Goal: Information Seeking & Learning: Learn about a topic

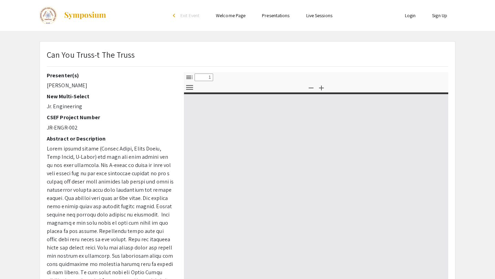
select select "custom"
type input "0"
select select "custom"
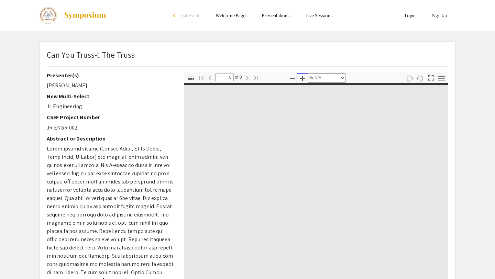
type input "1"
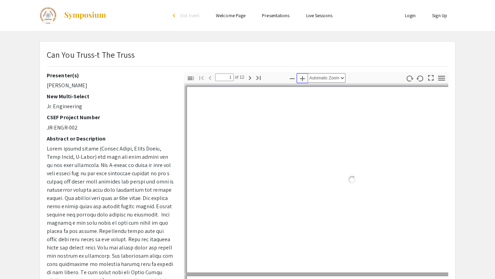
click at [300, 78] on icon "button" at bounding box center [302, 79] width 8 height 8
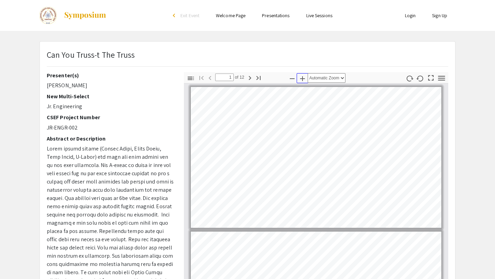
scroll to position [1, 0]
click at [290, 78] on icon "button" at bounding box center [292, 79] width 8 height 8
select select "custom"
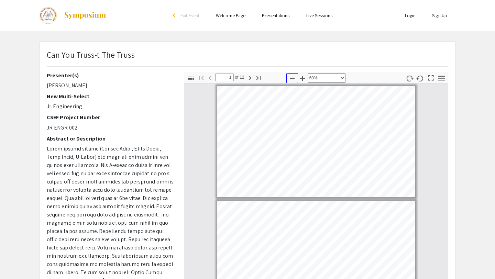
type input "2"
select select "custom"
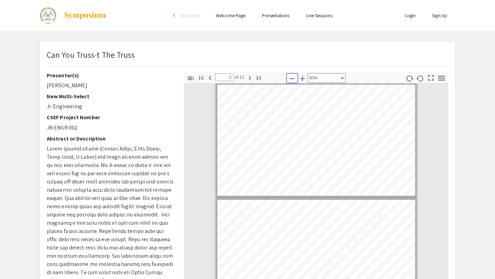
type input "3"
select select "custom"
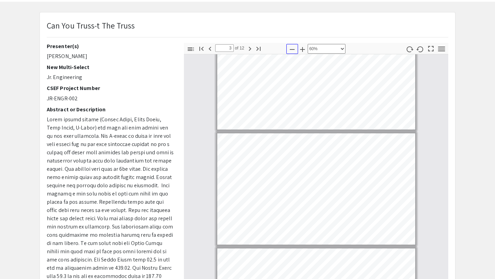
scroll to position [32, 0]
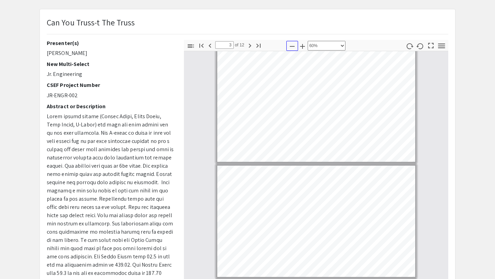
type input "4"
select select "custom"
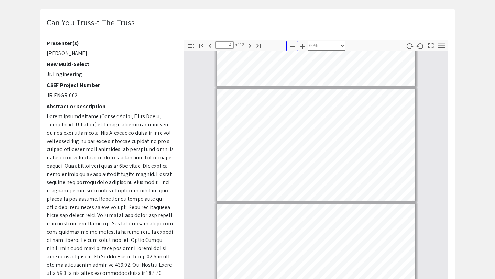
type input "5"
select select "custom"
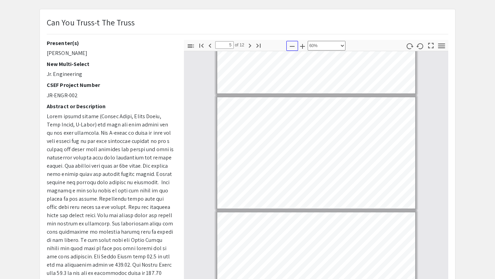
type input "6"
select select "custom"
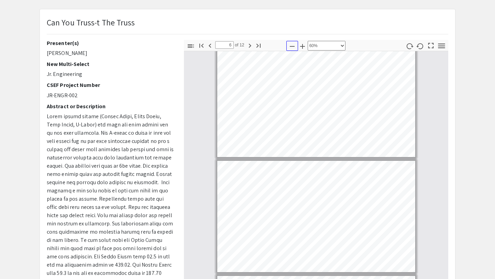
scroll to position [470, 0]
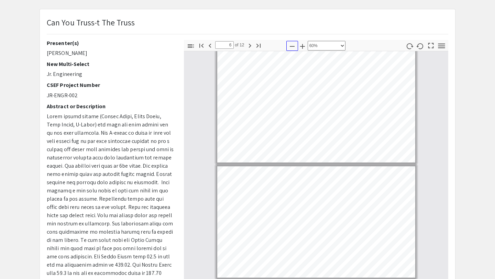
type input "7"
select select "custom"
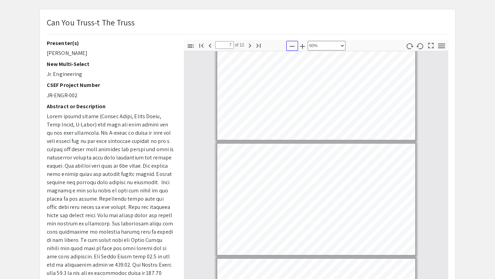
scroll to position [602, 0]
type input "6"
select select "custom"
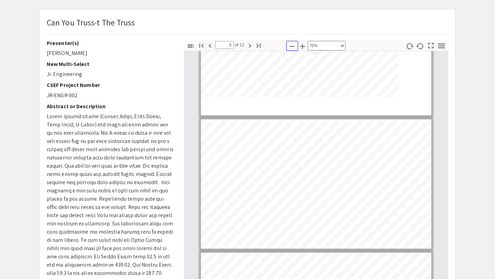
scroll to position [670, 0]
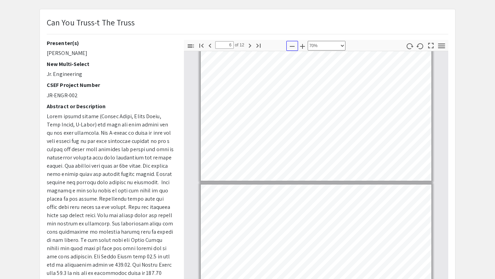
type input "7"
select select "custom"
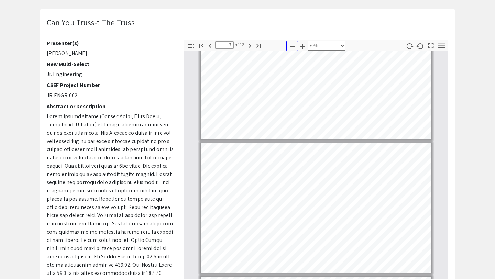
scroll to position [714, 0]
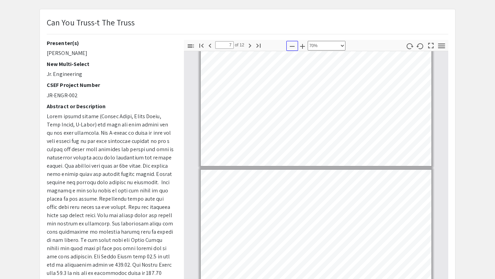
type input "8"
select select "custom"
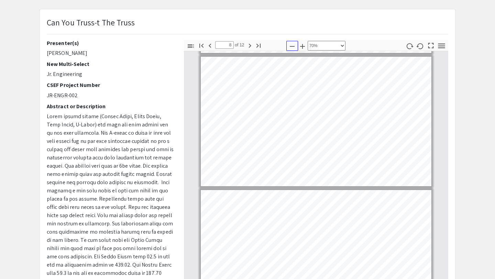
type input "9"
select select "custom"
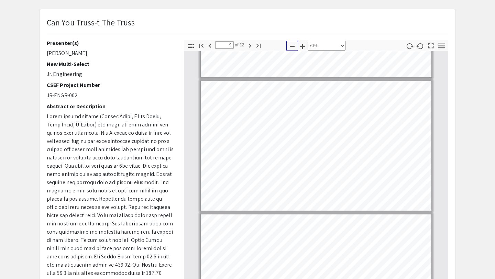
type input "10"
select select "custom"
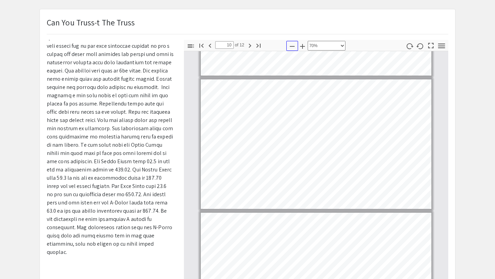
scroll to position [96, 0]
type input "11"
select select "custom"
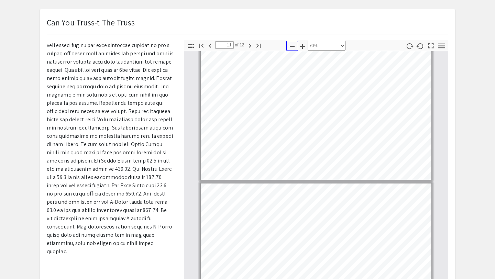
type input "12"
select select "custom"
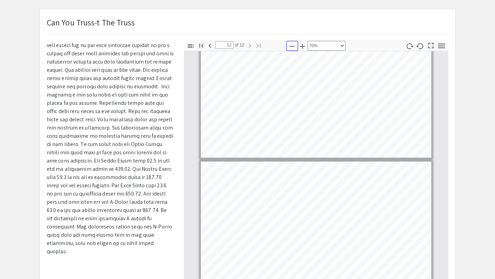
scroll to position [1355, 0]
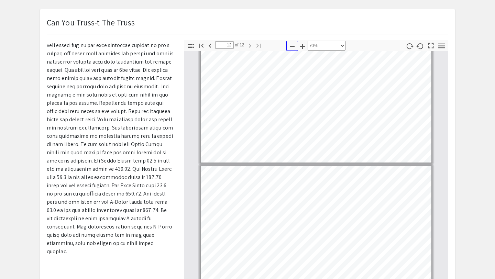
type input "11"
select select "custom"
